Goal: Entertainment & Leisure: Consume media (video, audio)

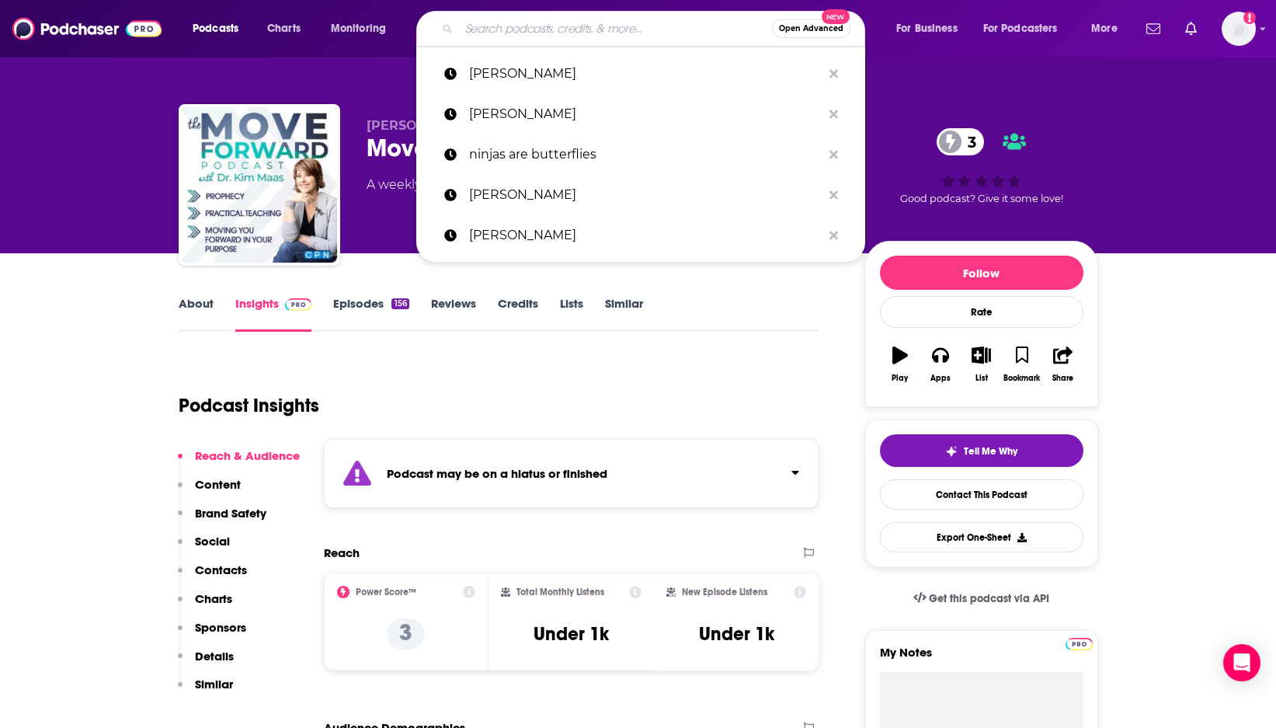
click at [528, 35] on input "Search podcasts, credits, & more..." at bounding box center [615, 28] width 313 height 25
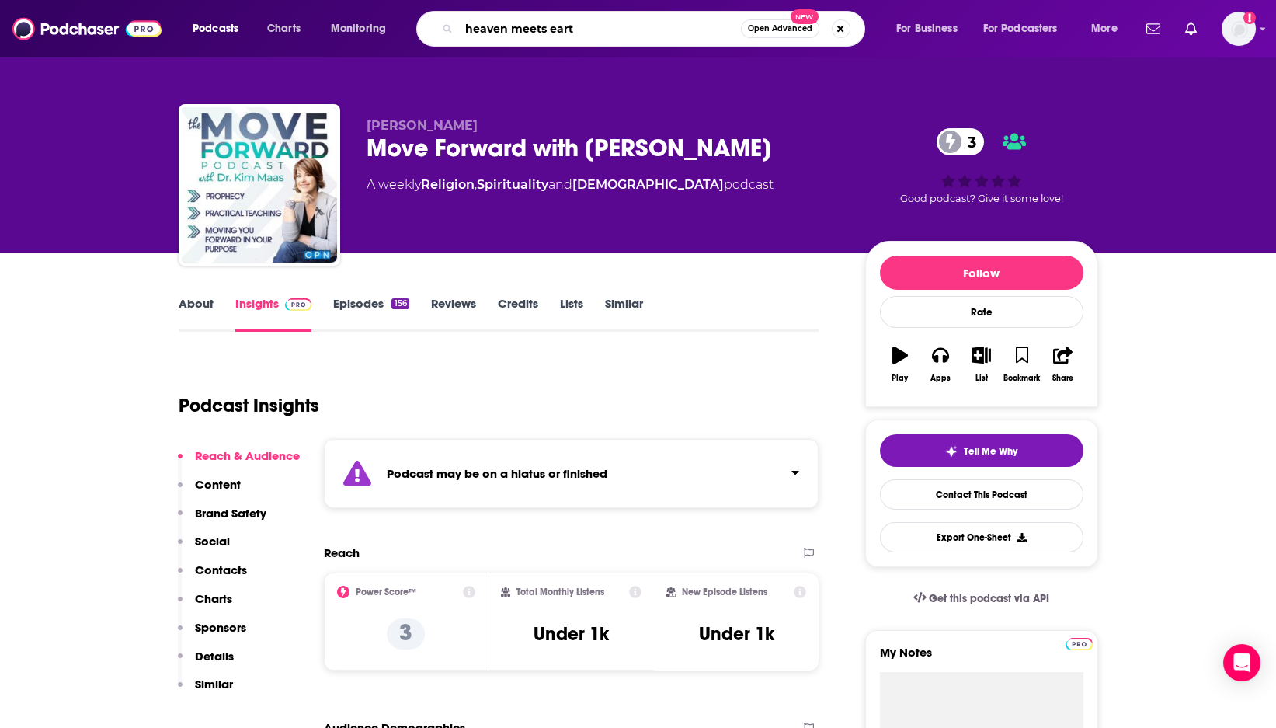
type input "heaven meets earth"
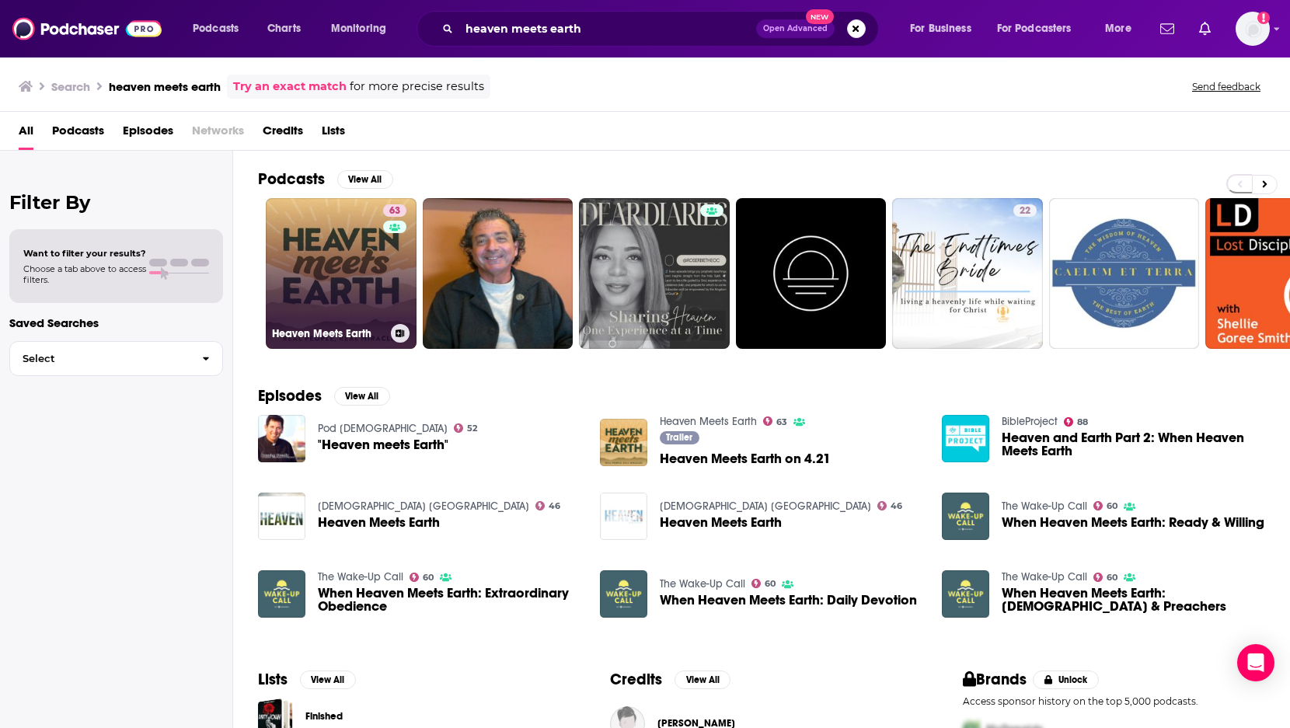
click at [335, 243] on link "63 Heaven Meets Earth" at bounding box center [341, 273] width 151 height 151
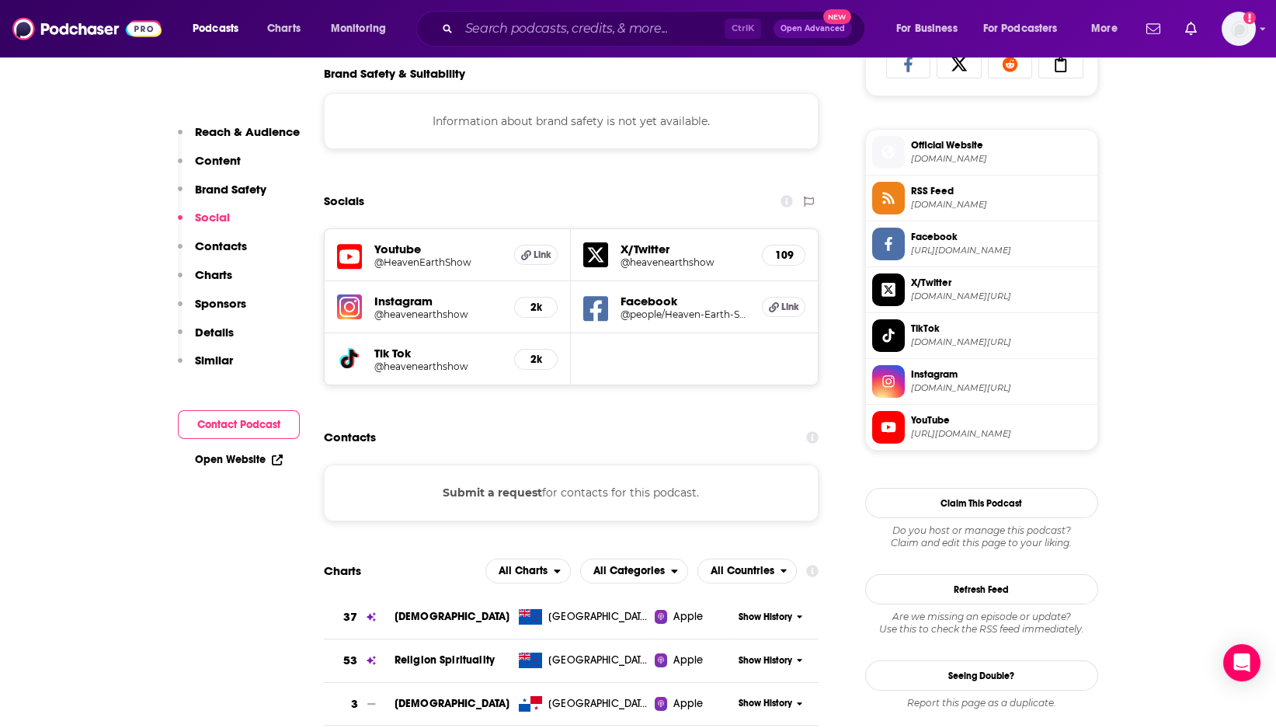
scroll to position [949, 0]
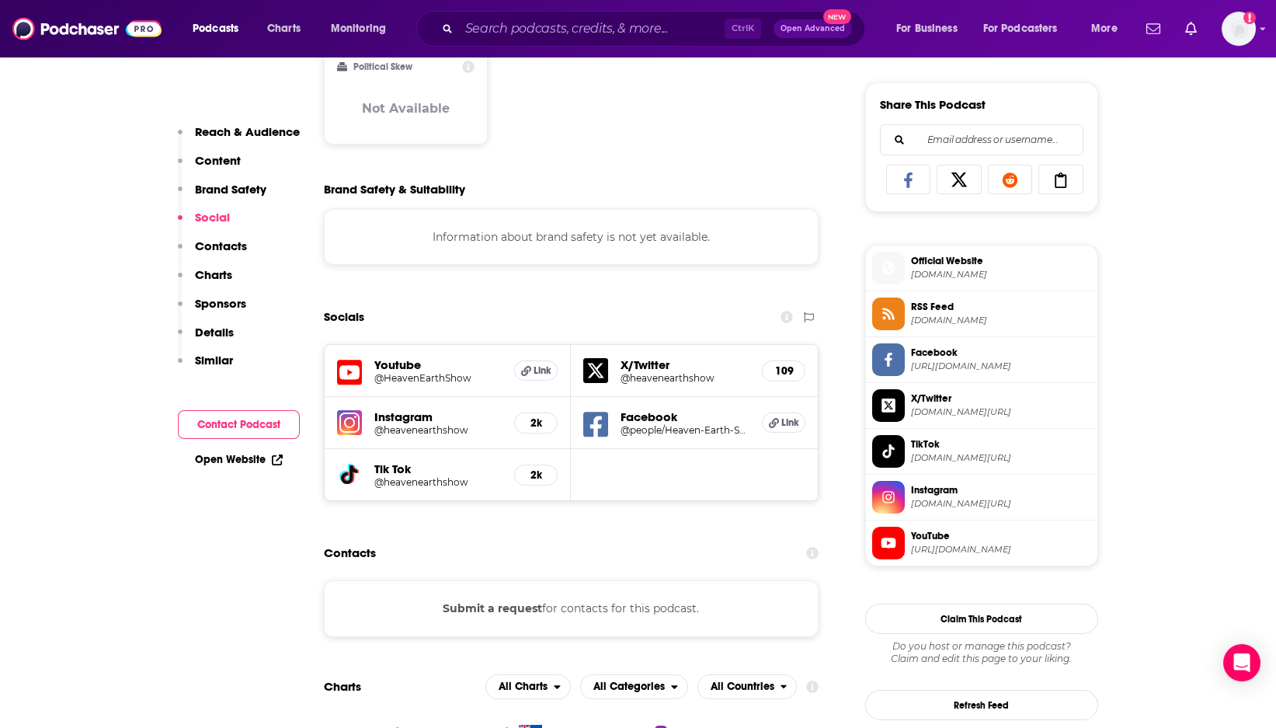
click at [535, 606] on button "Submit a request" at bounding box center [492, 608] width 99 height 17
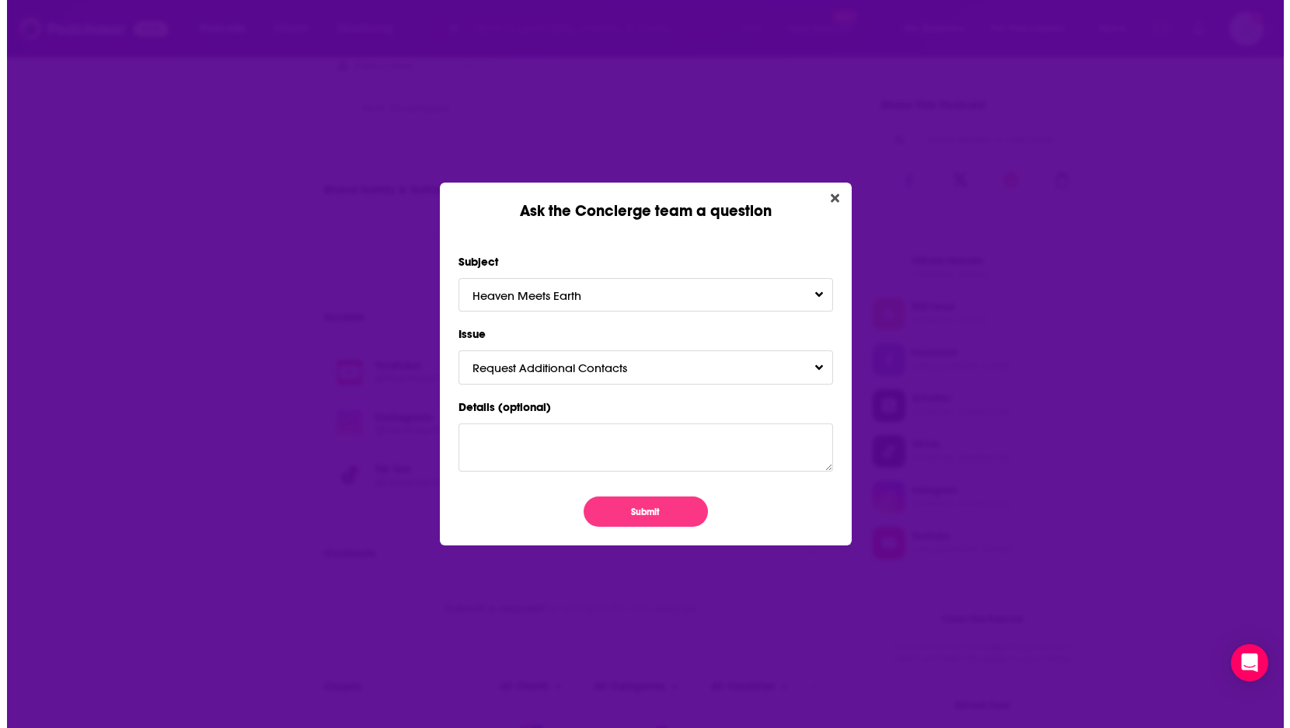
scroll to position [0, 0]
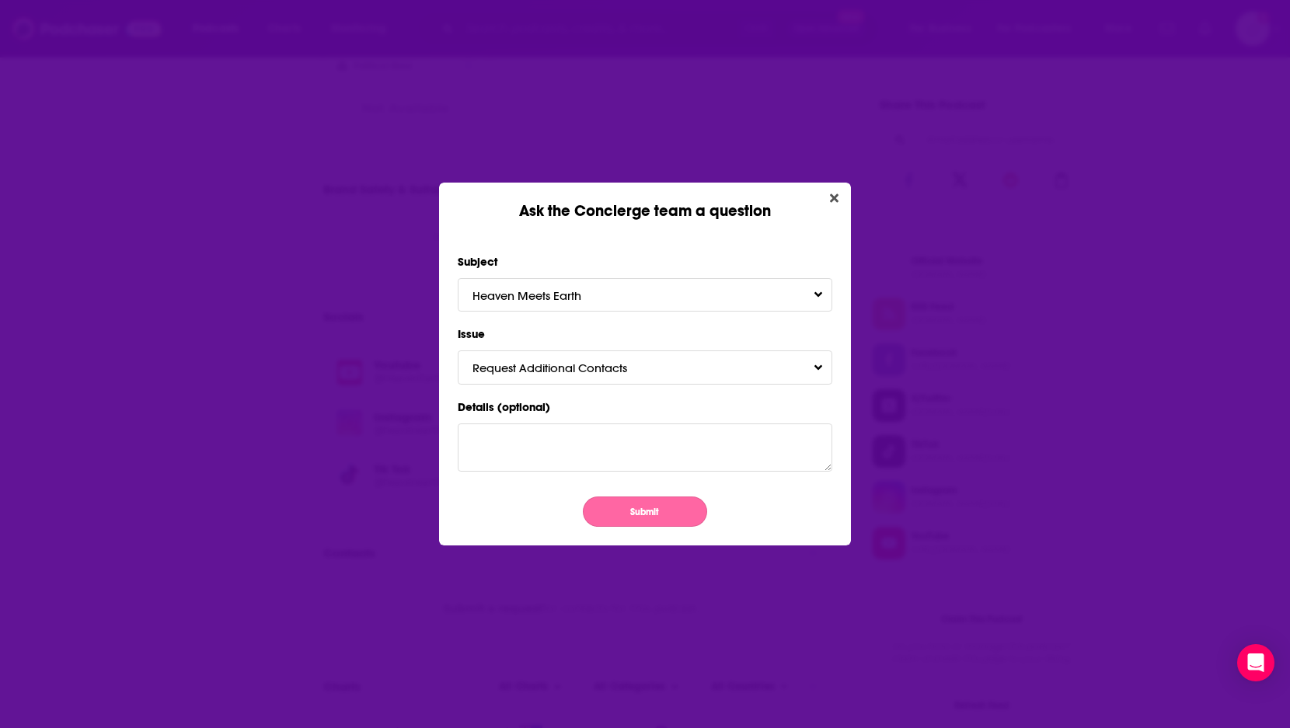
click at [615, 510] on button "Submit" at bounding box center [645, 511] width 124 height 30
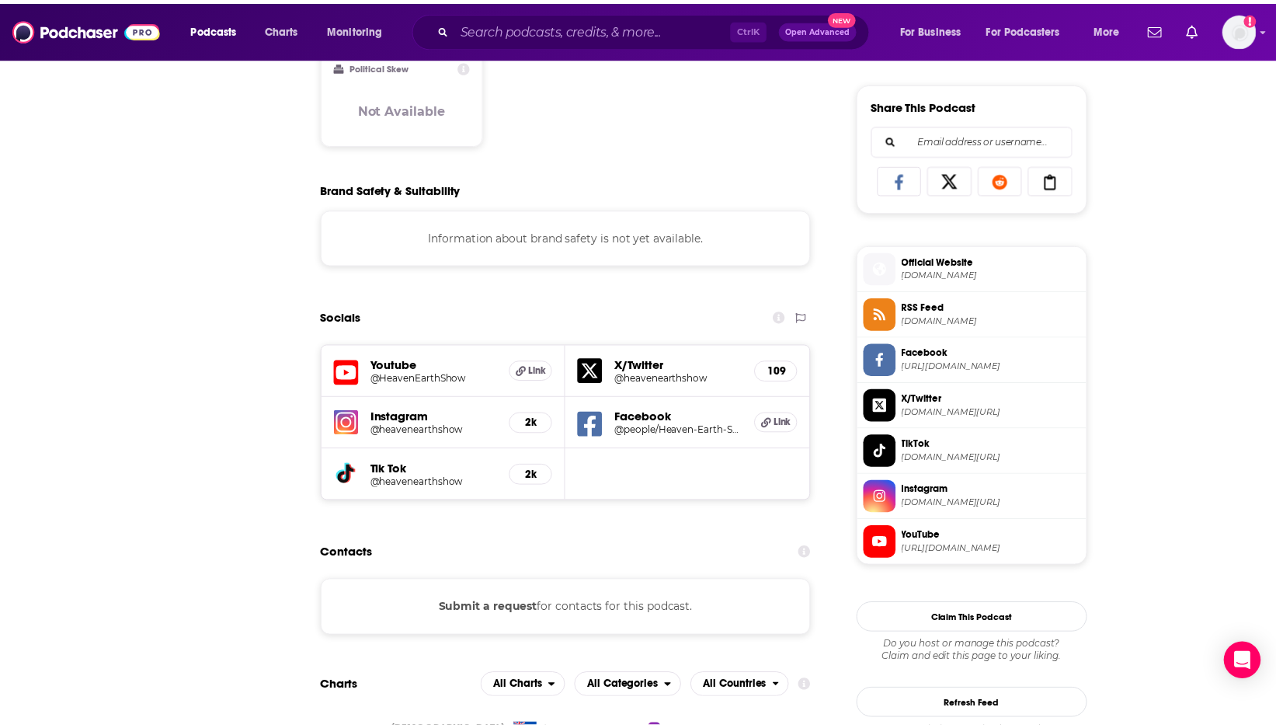
scroll to position [949, 0]
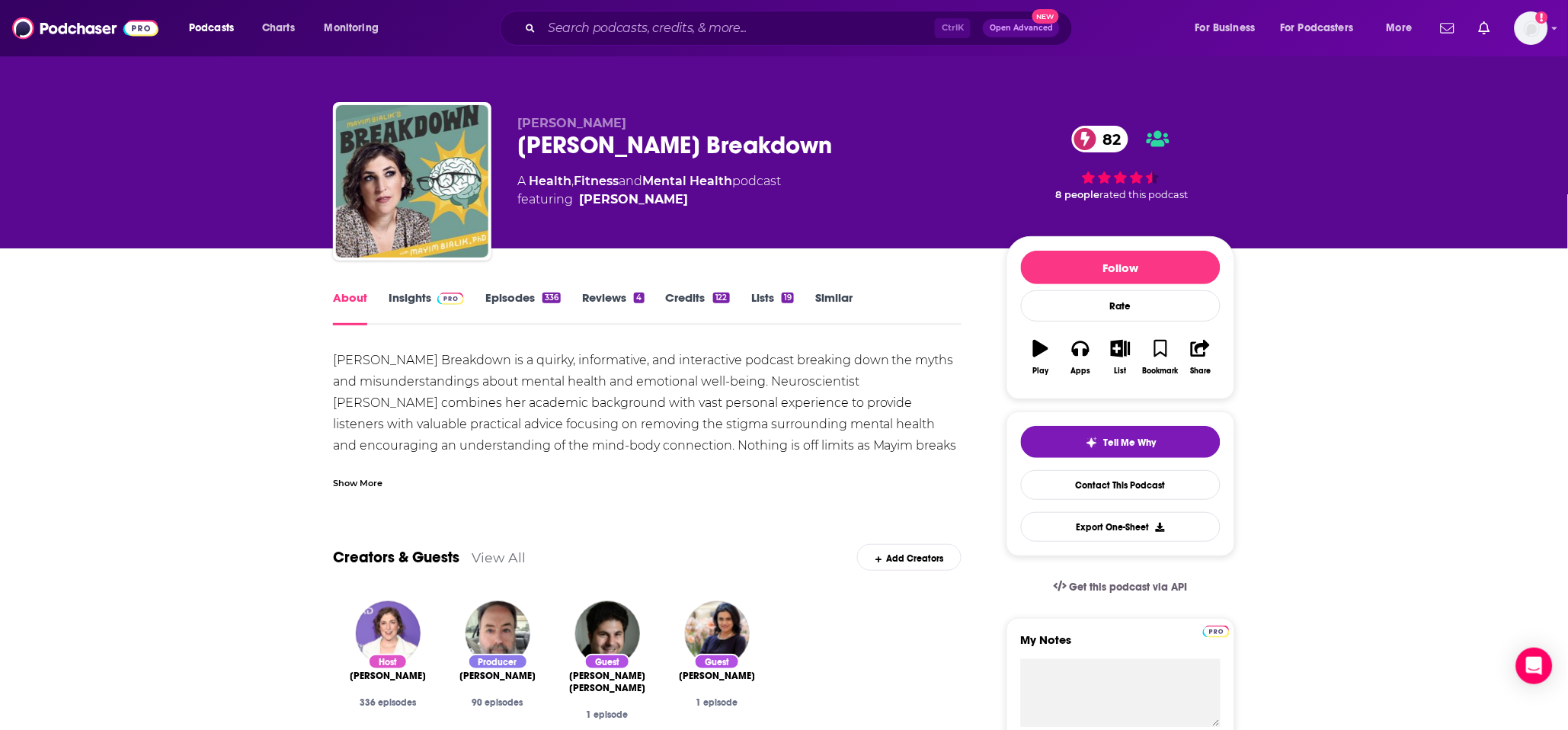
click at [401, 299] on link "Insights" at bounding box center [426, 308] width 76 height 35
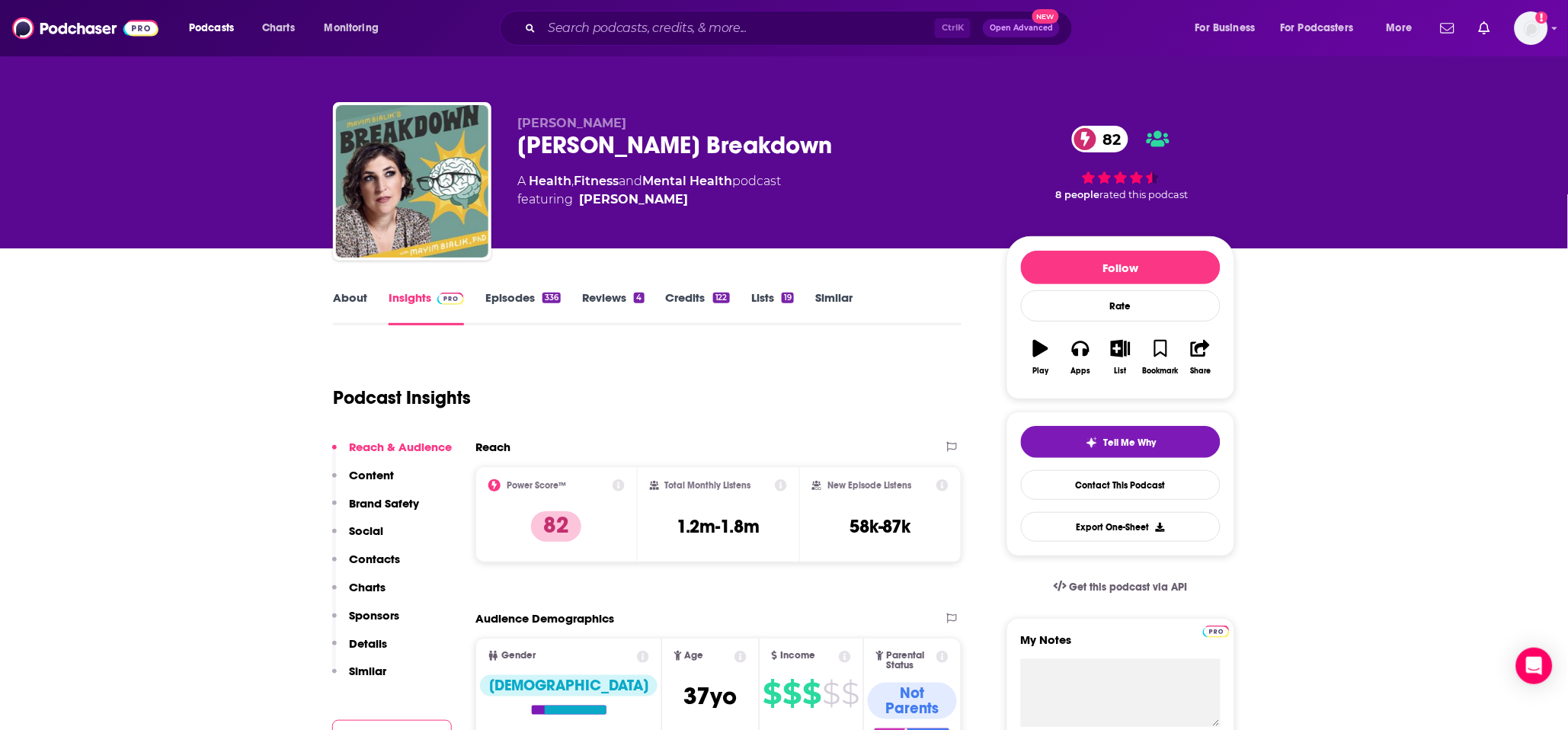
click at [500, 292] on link "Episodes 336" at bounding box center [523, 308] width 76 height 35
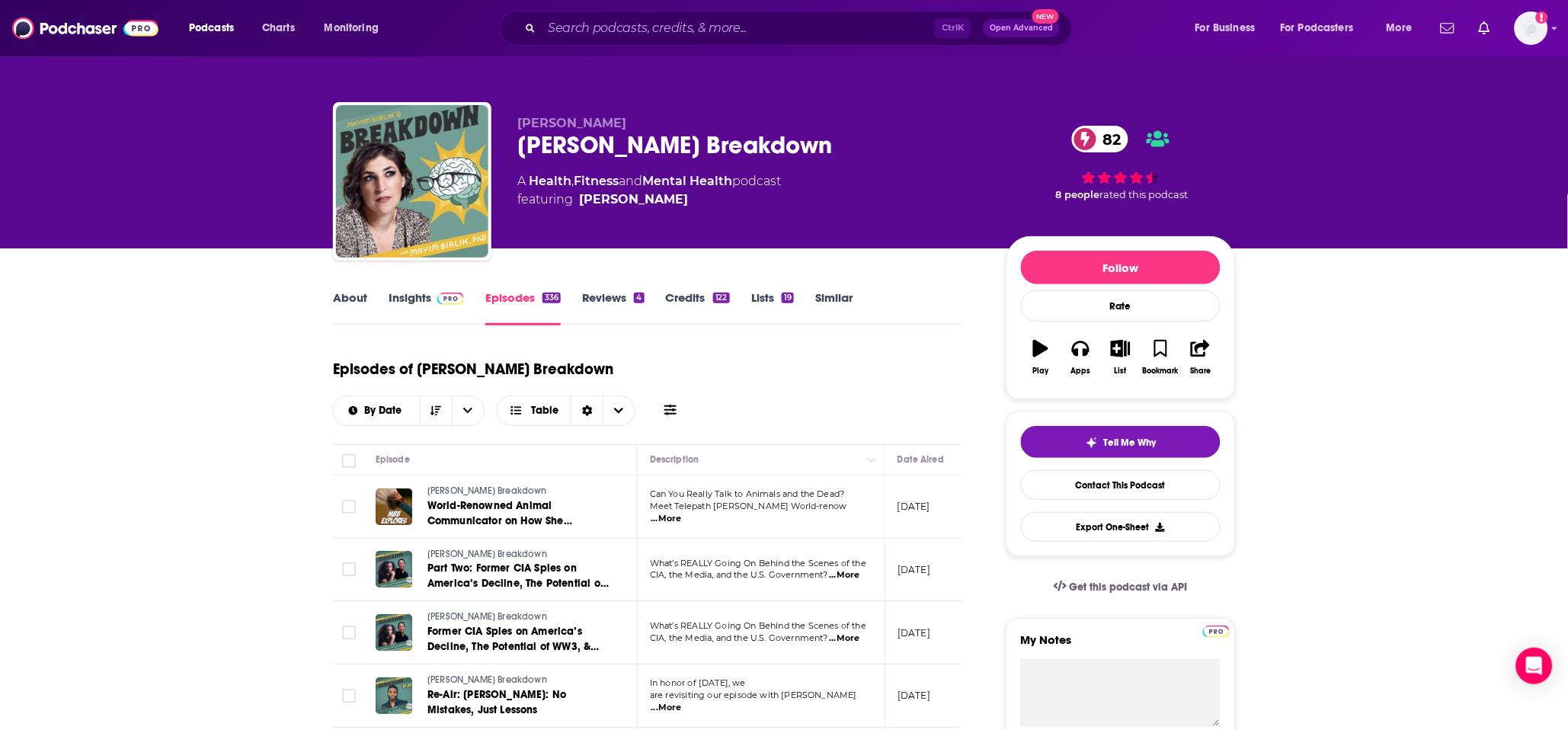
click at [412, 297] on link "Insights" at bounding box center [426, 308] width 76 height 35
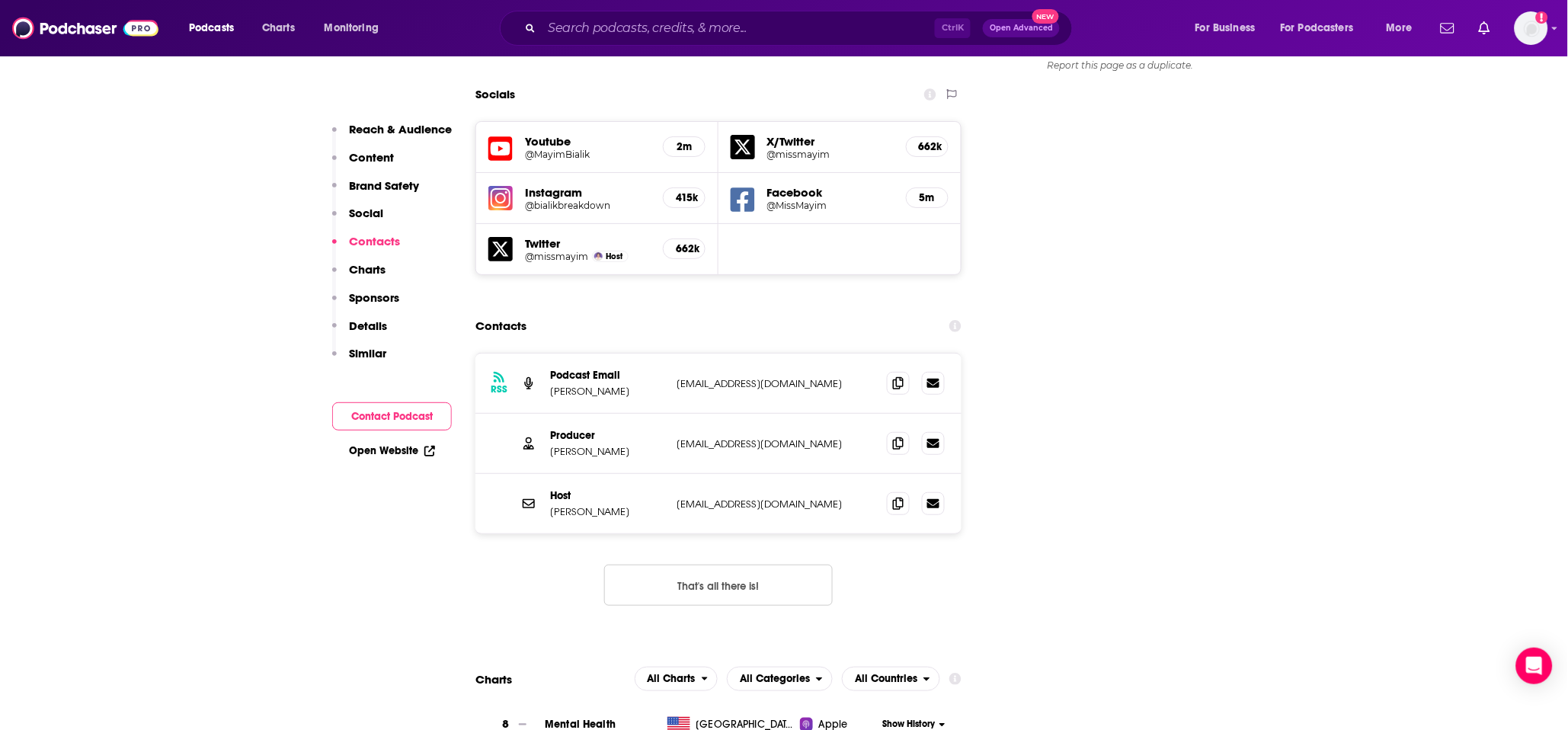
scroll to position [1778, 0]
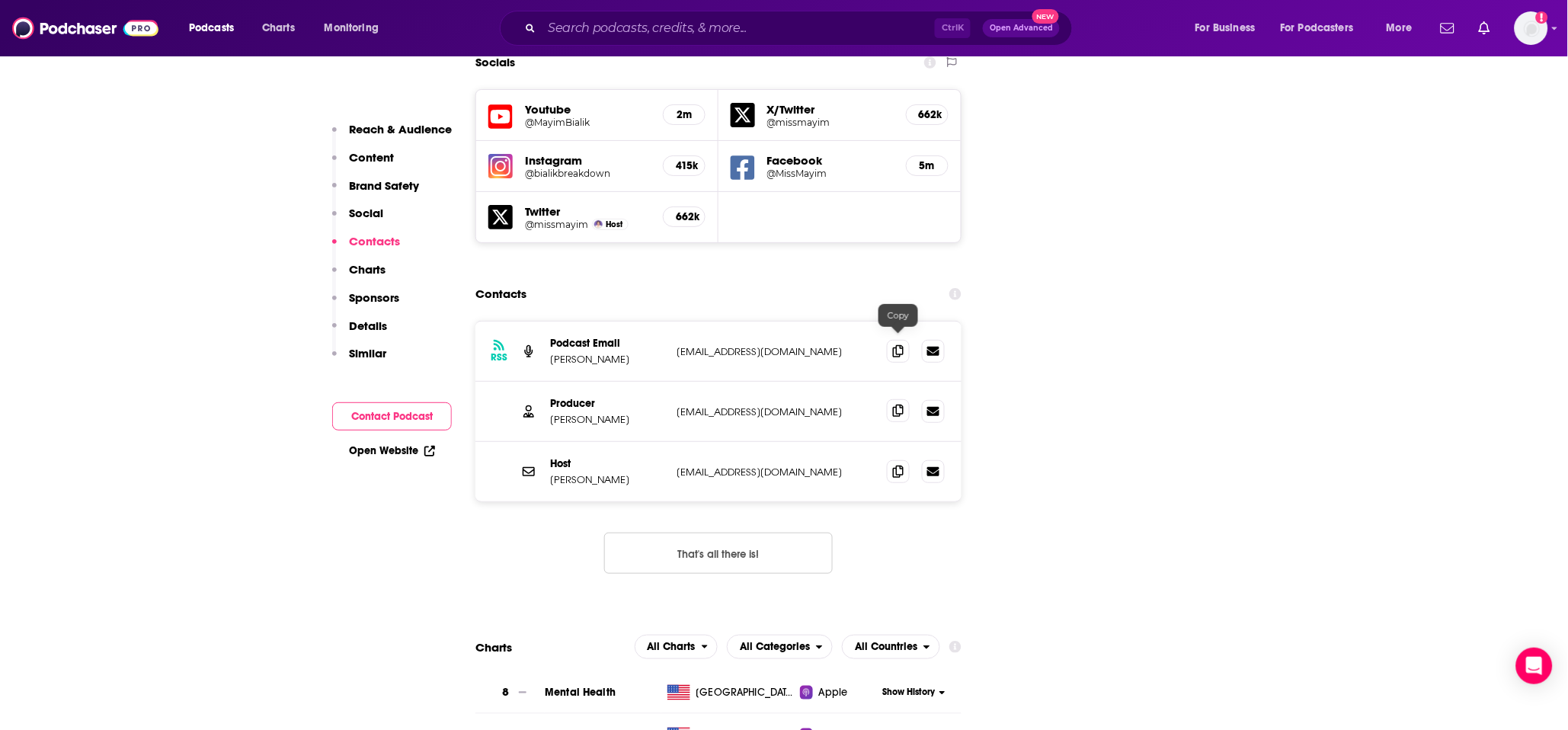
click at [901, 405] on icon at bounding box center [898, 411] width 11 height 12
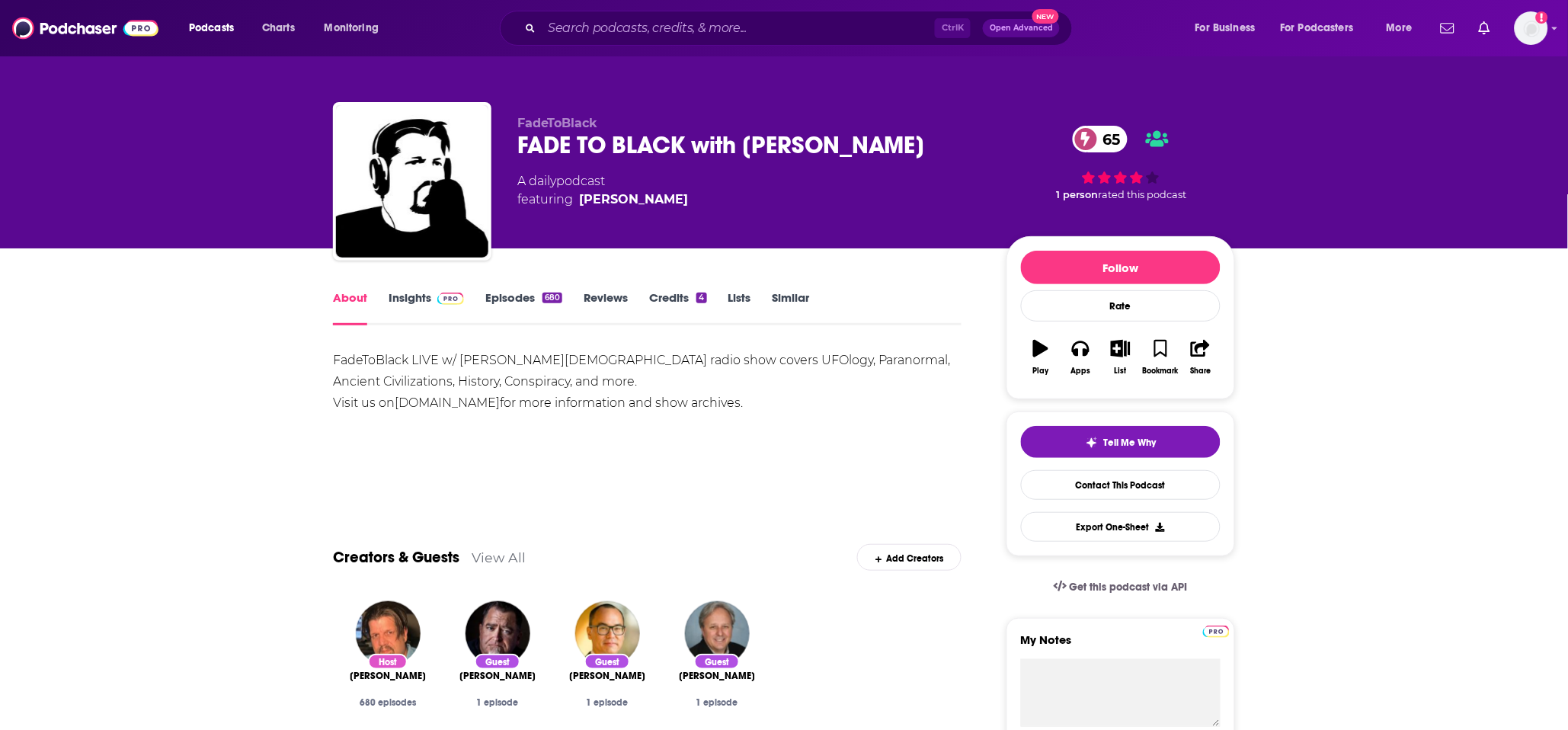
click at [416, 298] on link "Insights" at bounding box center [426, 308] width 76 height 35
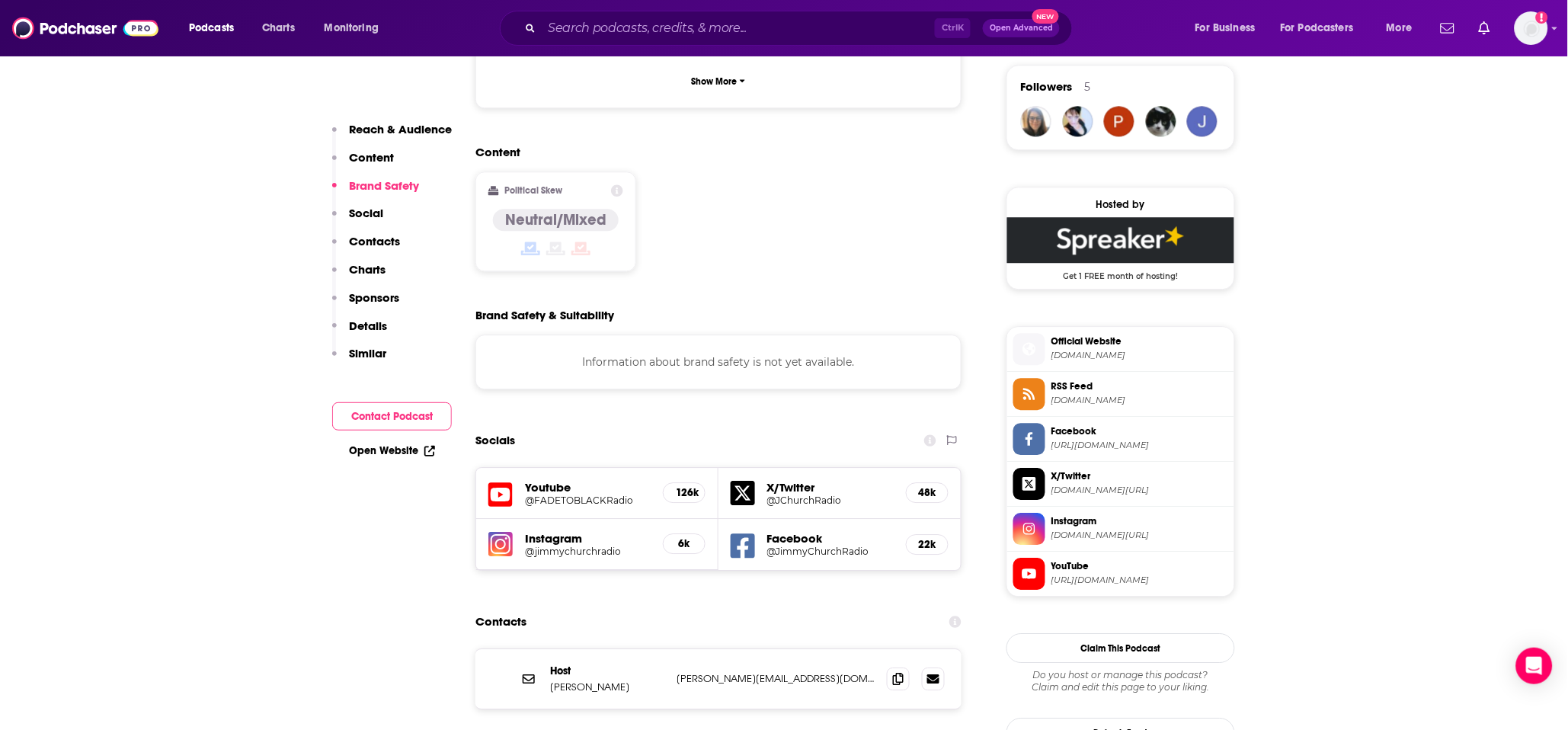
scroll to position [1355, 0]
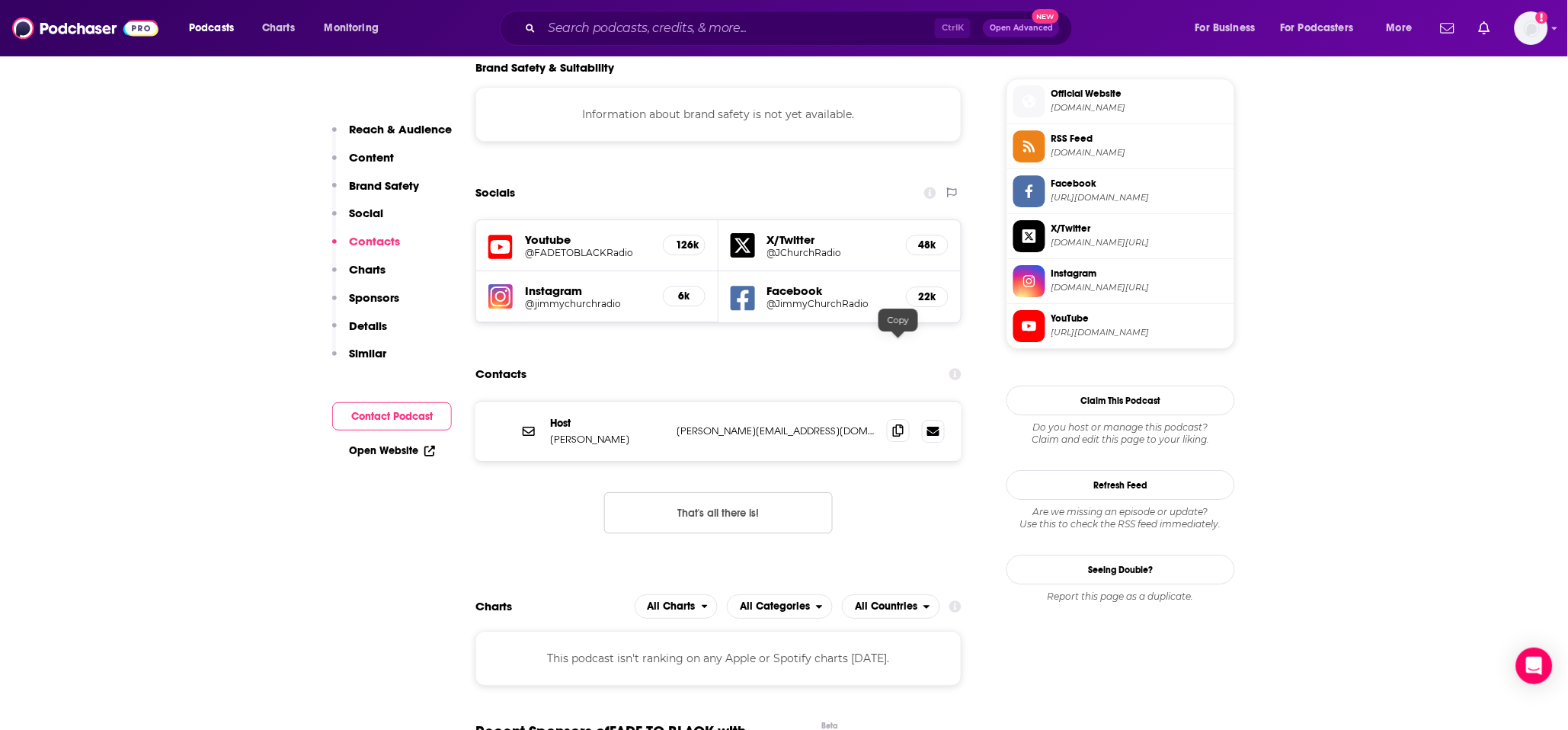
click at [896, 425] on icon at bounding box center [898, 431] width 11 height 12
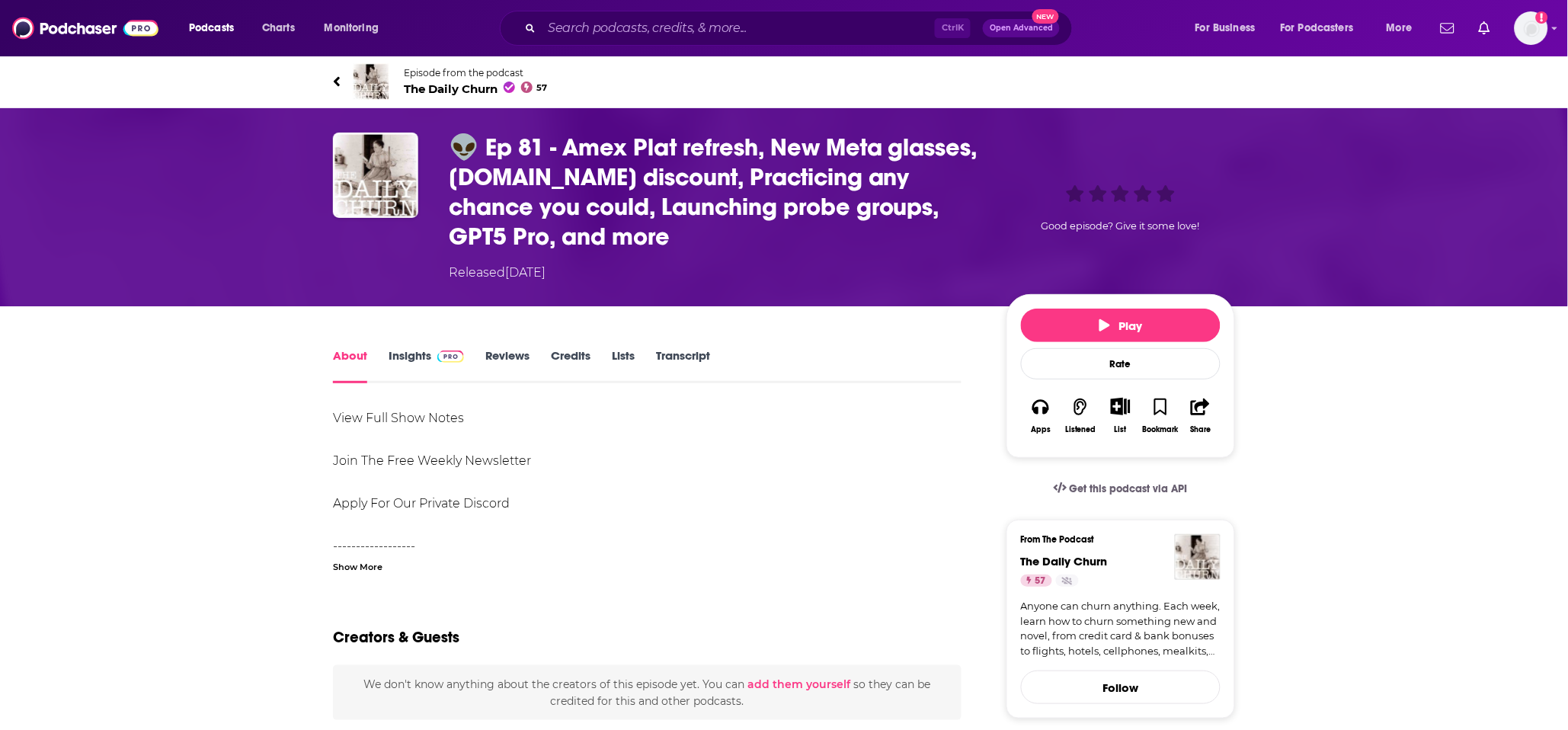
click at [412, 360] on link "Insights" at bounding box center [426, 366] width 76 height 35
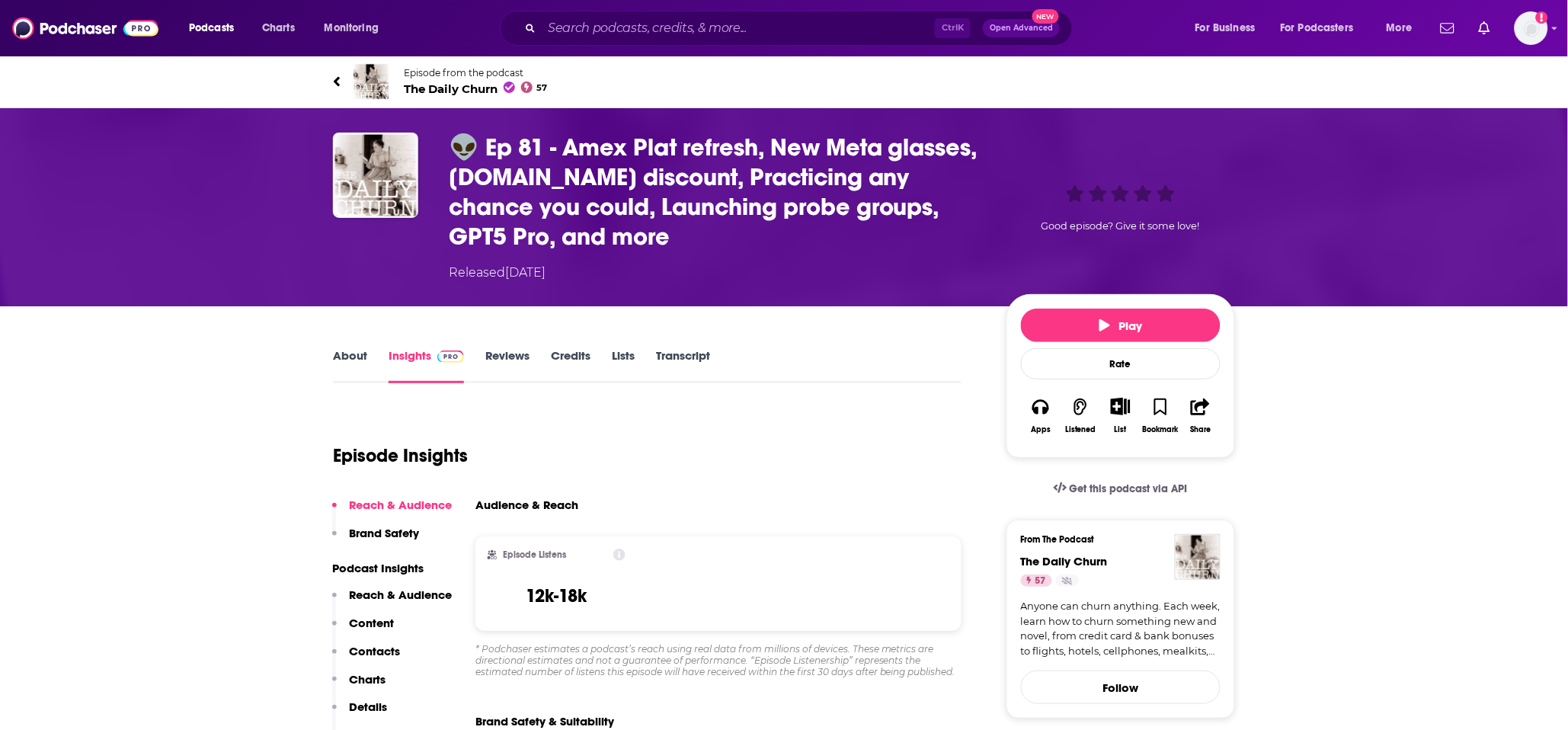
click at [480, 85] on span "The Daily Churn 57" at bounding box center [476, 88] width 144 height 15
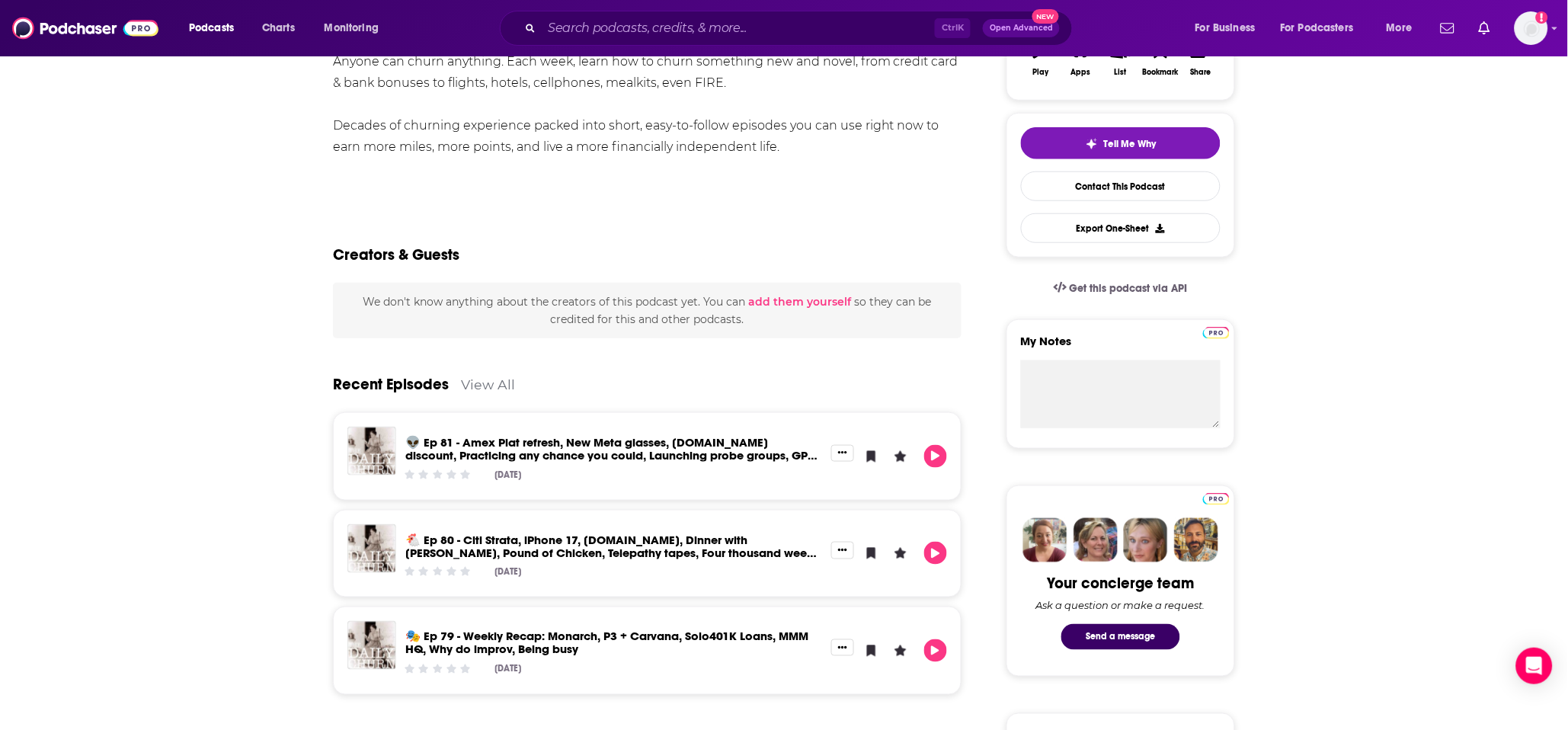
scroll to position [339, 0]
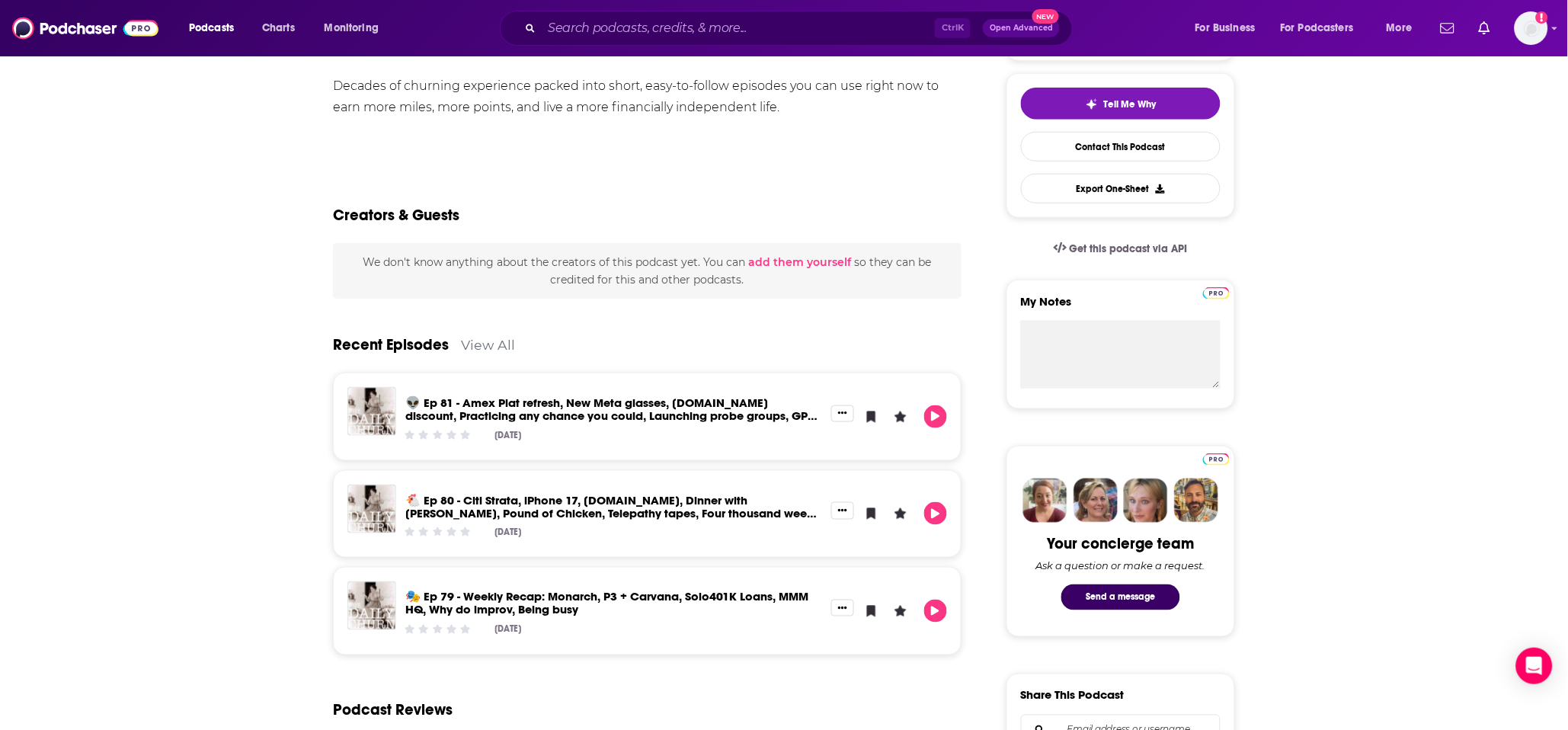
click at [596, 408] on link "👽 Ep 81 - Amex Plat refresh, New Meta glasses, Seats.aero discount, Practicing …" at bounding box center [612, 415] width 415 height 40
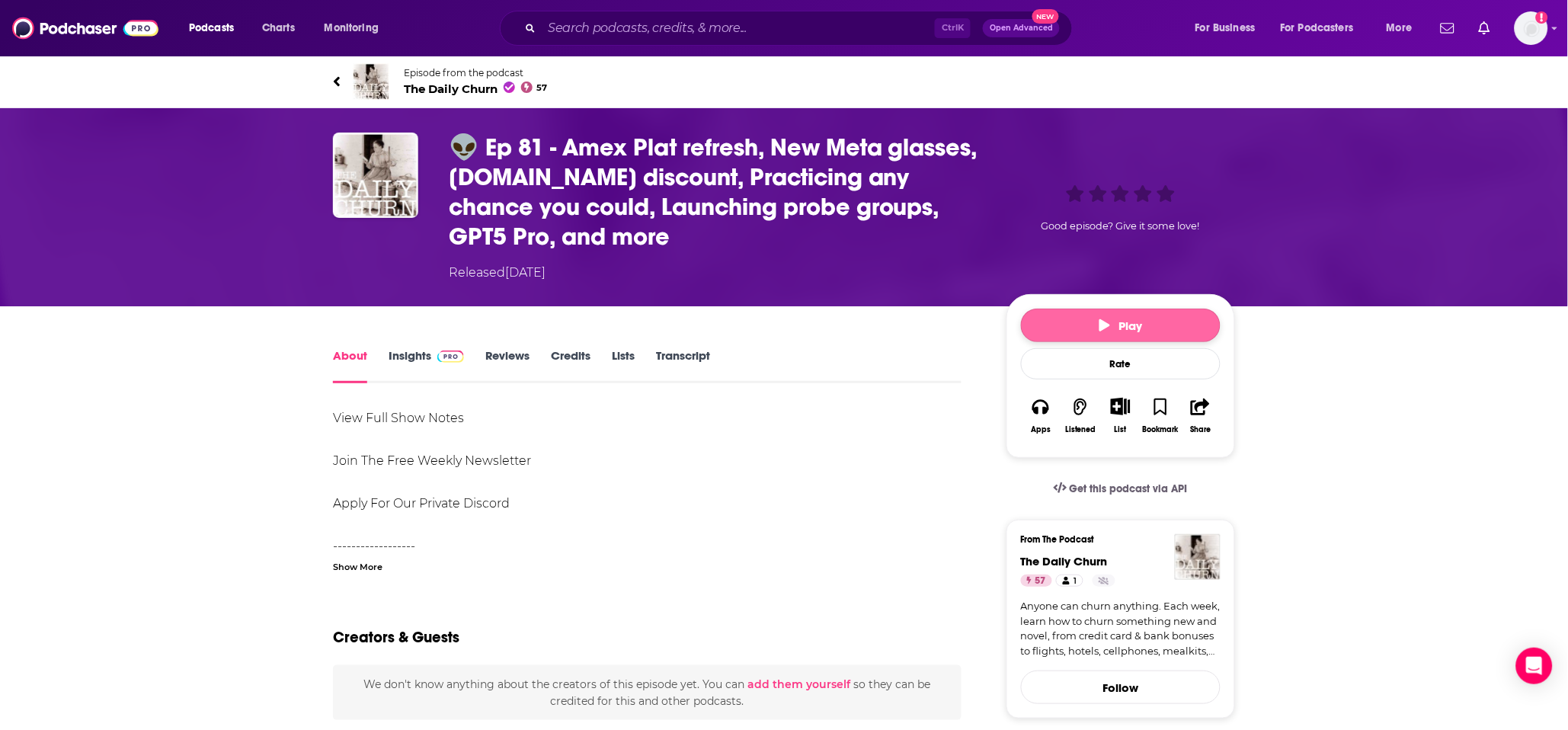
click at [1112, 319] on button "Play" at bounding box center [1121, 326] width 200 height 33
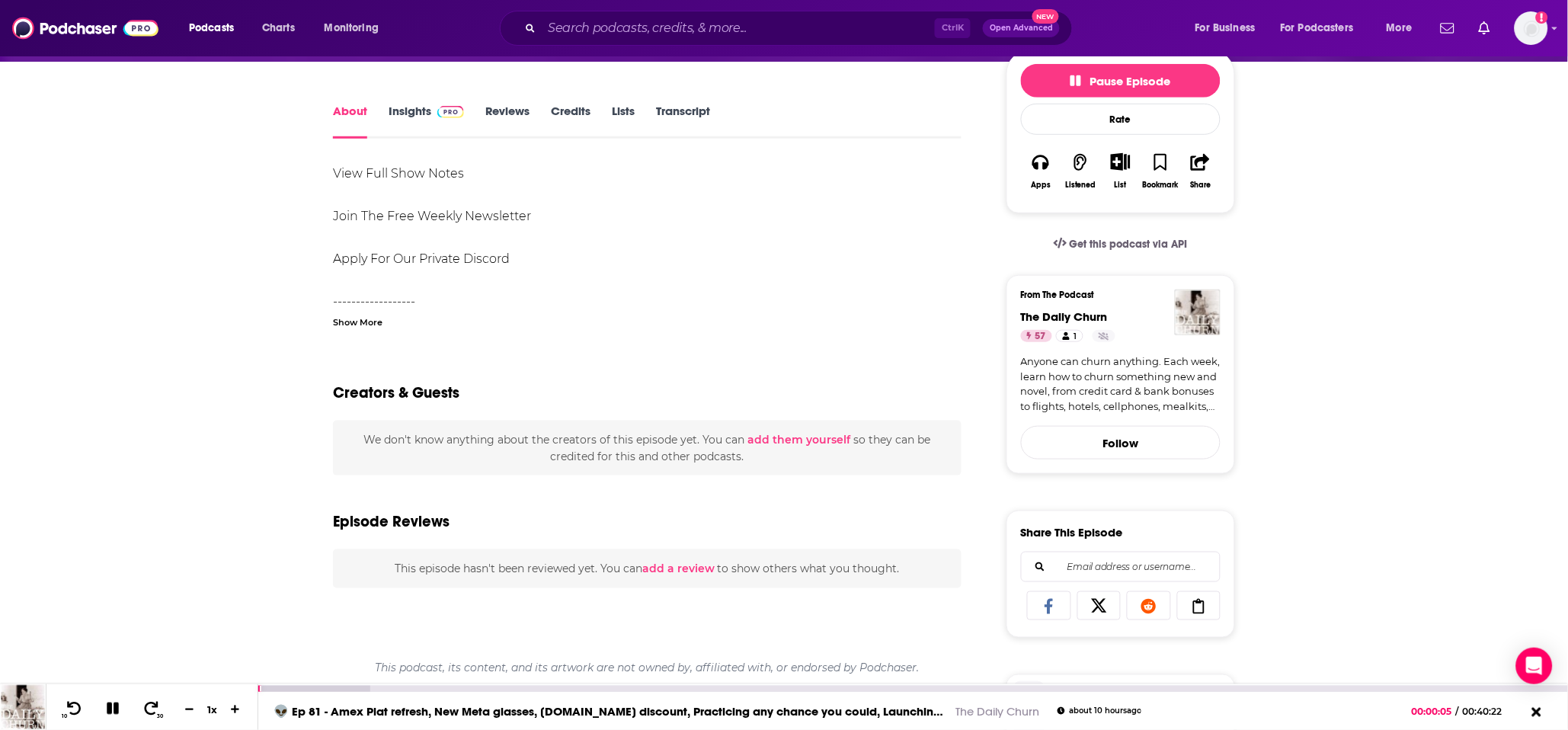
scroll to position [254, 0]
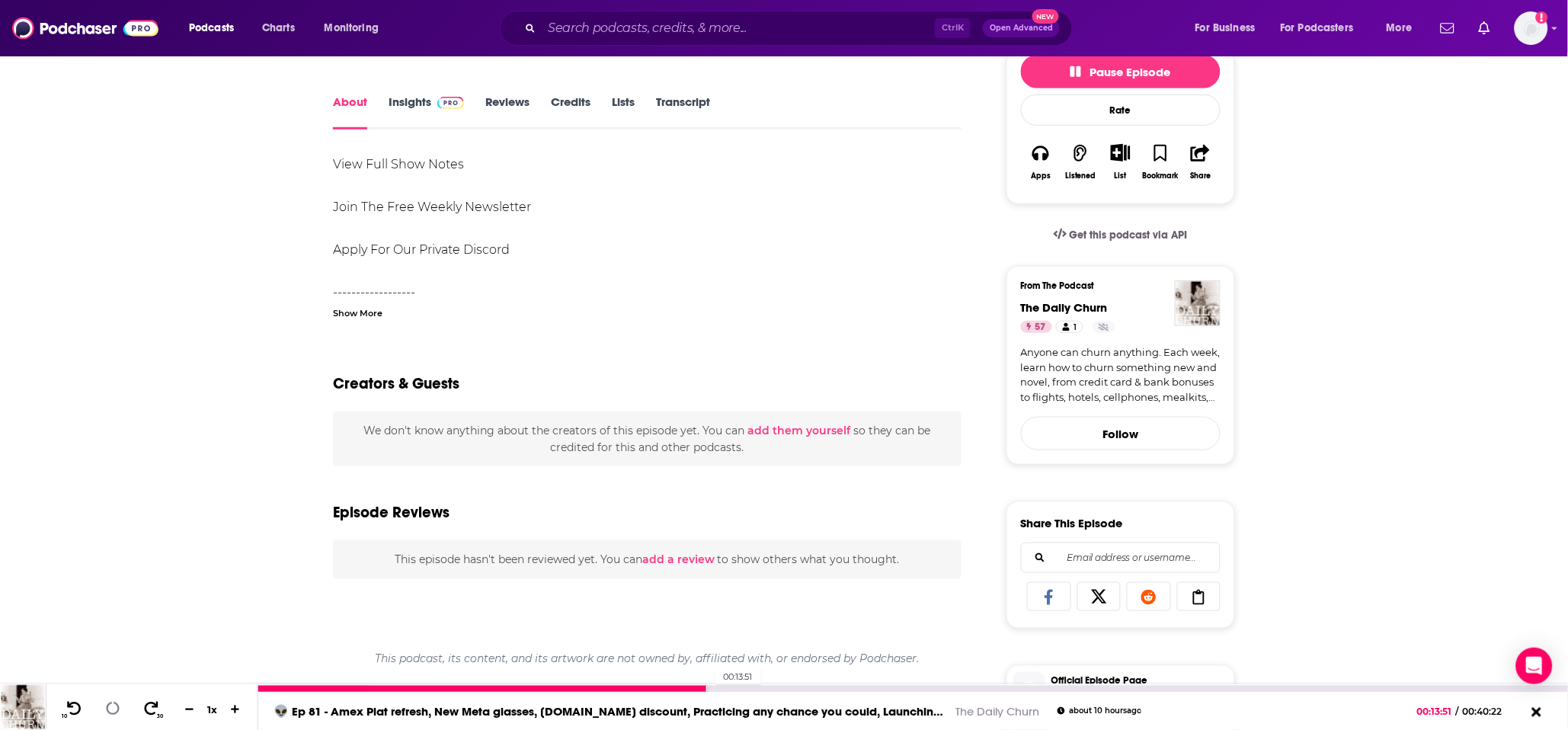
click at [707, 690] on div "00:13:51" at bounding box center [912, 689] width 1309 height 6
click at [678, 690] on div at bounding box center [483, 689] width 452 height 6
